Goal: Task Accomplishment & Management: Use online tool/utility

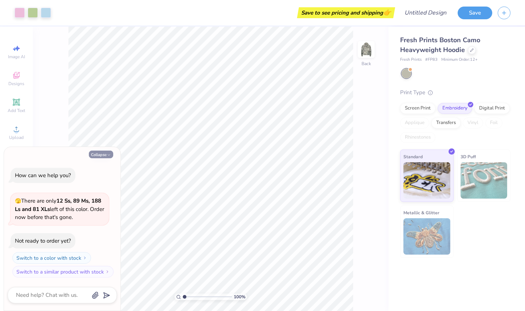
click at [101, 154] on button "Collapse" at bounding box center [101, 155] width 24 height 8
type textarea "x"
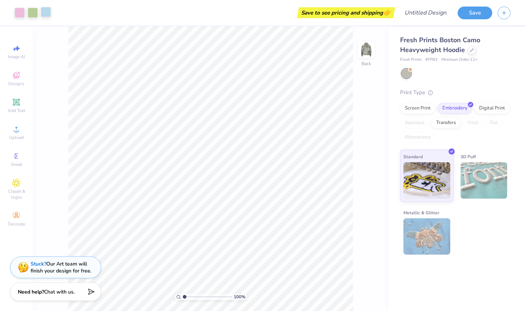
click at [44, 15] on div at bounding box center [46, 12] width 10 height 10
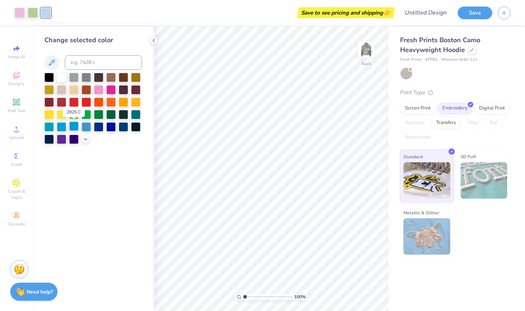
click at [73, 125] on div at bounding box center [73, 125] width 9 height 9
click at [414, 106] on div "Screen Print" at bounding box center [417, 107] width 35 height 11
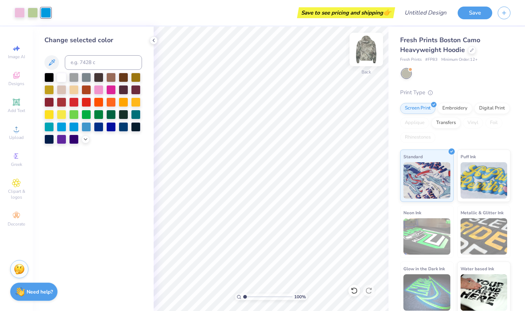
click at [363, 49] on img at bounding box center [365, 49] width 29 height 29
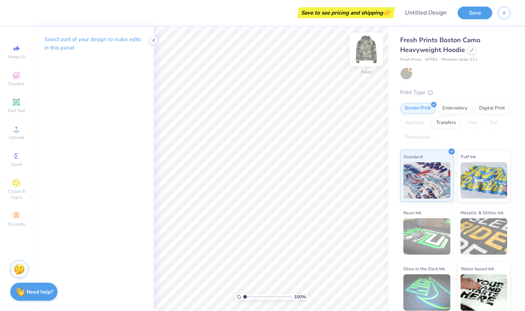
click at [363, 49] on img at bounding box center [365, 49] width 29 height 29
click at [14, 78] on icon at bounding box center [16, 76] width 6 height 5
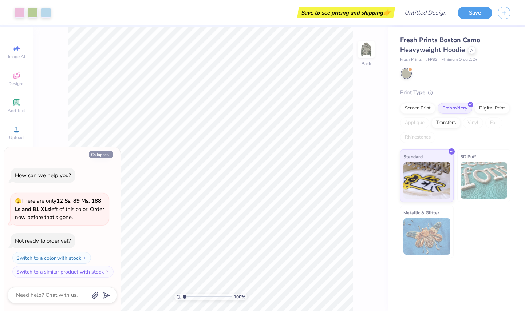
click at [97, 154] on button "Collapse" at bounding box center [101, 155] width 24 height 8
type textarea "x"
